Goal: Information Seeking & Learning: Learn about a topic

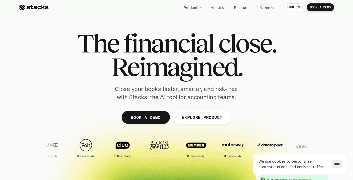
click at [274, 88] on div "The financial close. Reimagined. Close your books faster, smarter, and risk-fre…" at bounding box center [176, 67] width 294 height 70
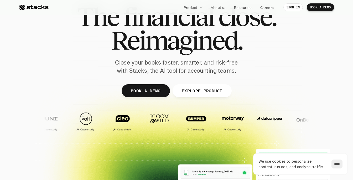
scroll to position [47, 0]
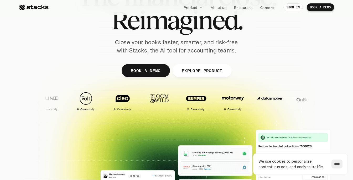
click at [290, 105] on img at bounding box center [305, 99] width 31 height 22
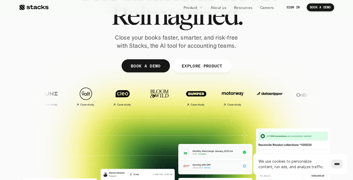
scroll to position [122, 0]
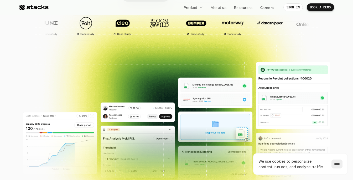
click at [217, 118] on div at bounding box center [176, 6] width 315 height 237
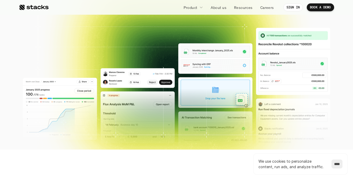
scroll to position [161, 0]
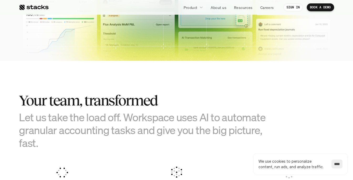
drag, startPoint x: 230, startPoint y: 118, endPoint x: 228, endPoint y: 116, distance: 2.8
click at [230, 118] on h3 "Let us take the load off. Workspace uses AI to automate granular accounting tas…" at bounding box center [150, 130] width 263 height 39
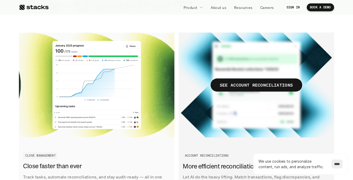
scroll to position [633, 0]
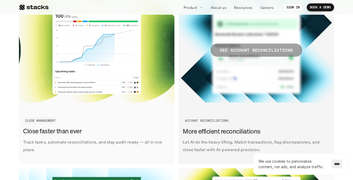
click at [243, 50] on p "SEE ACCOUNT RECONCILIATIONS" at bounding box center [256, 51] width 73 height 8
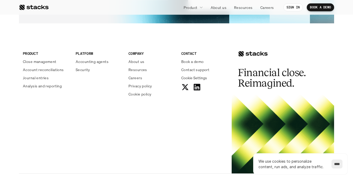
scroll to position [1347, 0]
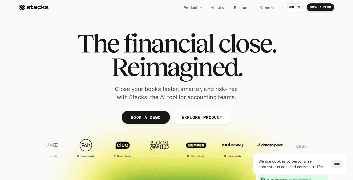
drag, startPoint x: 249, startPoint y: 43, endPoint x: 249, endPoint y: 68, distance: 24.7
click at [249, 68] on div "The financial close. Reimagined." at bounding box center [176, 55] width 199 height 47
click at [258, 73] on h1 "Reimagined." at bounding box center [176, 67] width 199 height 24
